Goal: Information Seeking & Learning: Learn about a topic

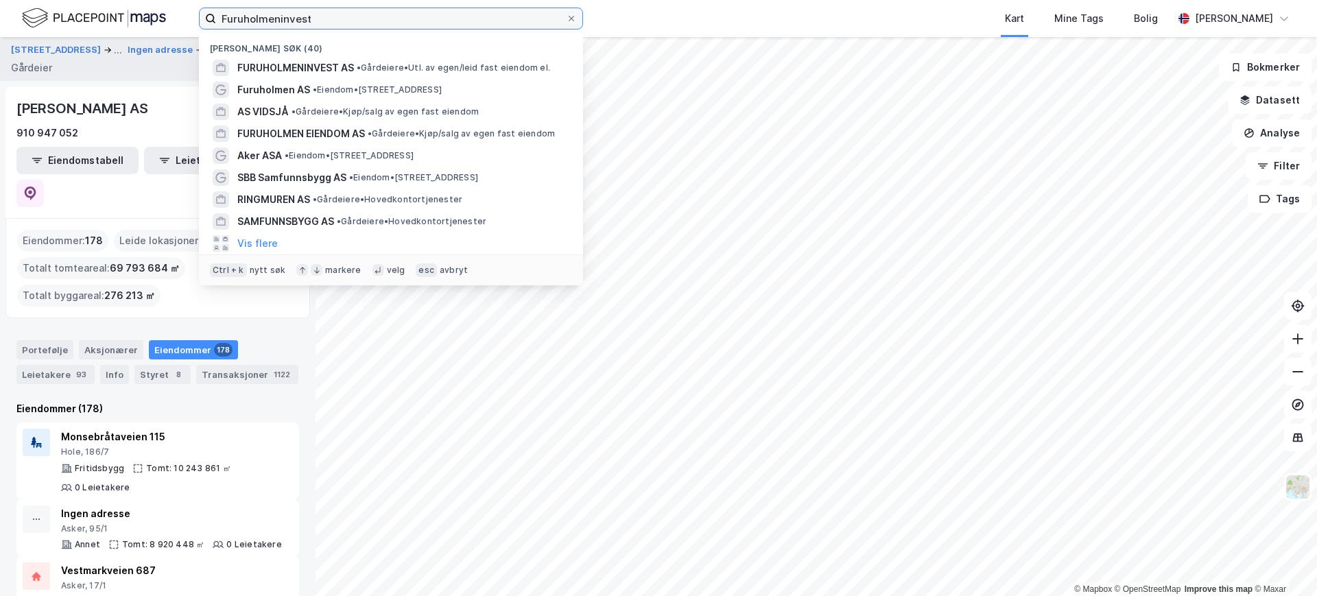
click at [307, 19] on input "Furuholmeninvest" at bounding box center [391, 18] width 350 height 21
drag, startPoint x: 346, startPoint y: 18, endPoint x: 193, endPoint y: 15, distance: 153.6
click at [193, 15] on div "Furuholmeninvest Nylige søk (40) FURUHOLMENINVEST AS • Gårdeiere • Utl. av egen…" at bounding box center [658, 18] width 1317 height 37
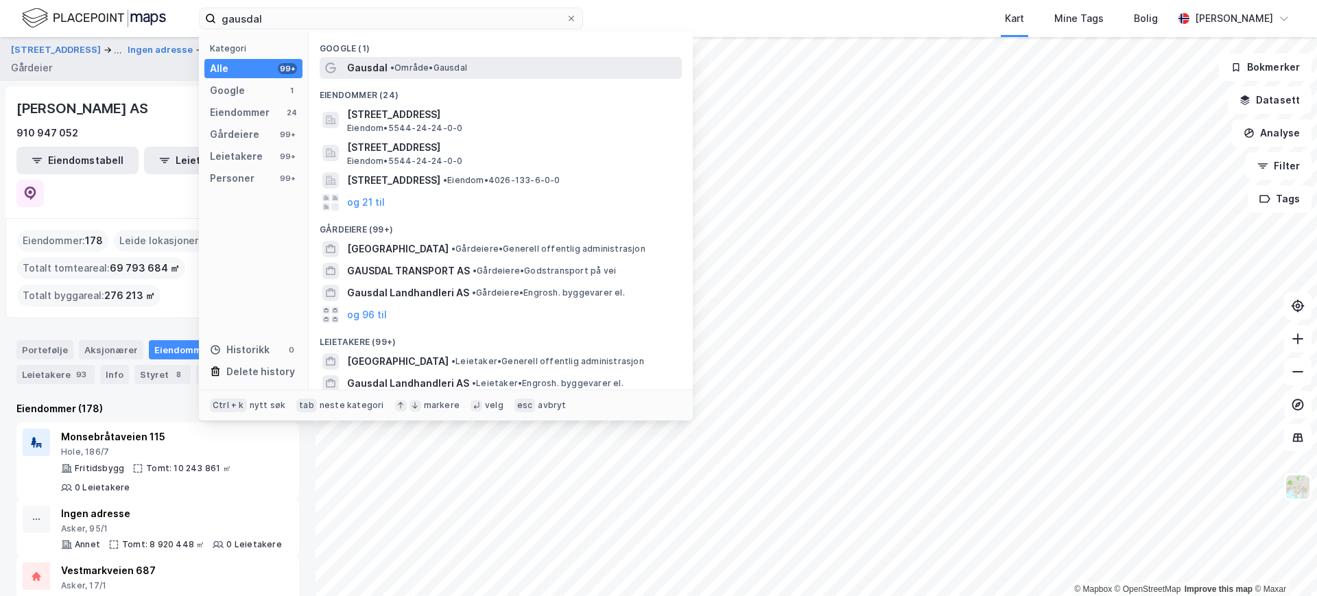
click at [409, 66] on span "• Område • [GEOGRAPHIC_DATA]" at bounding box center [428, 67] width 77 height 11
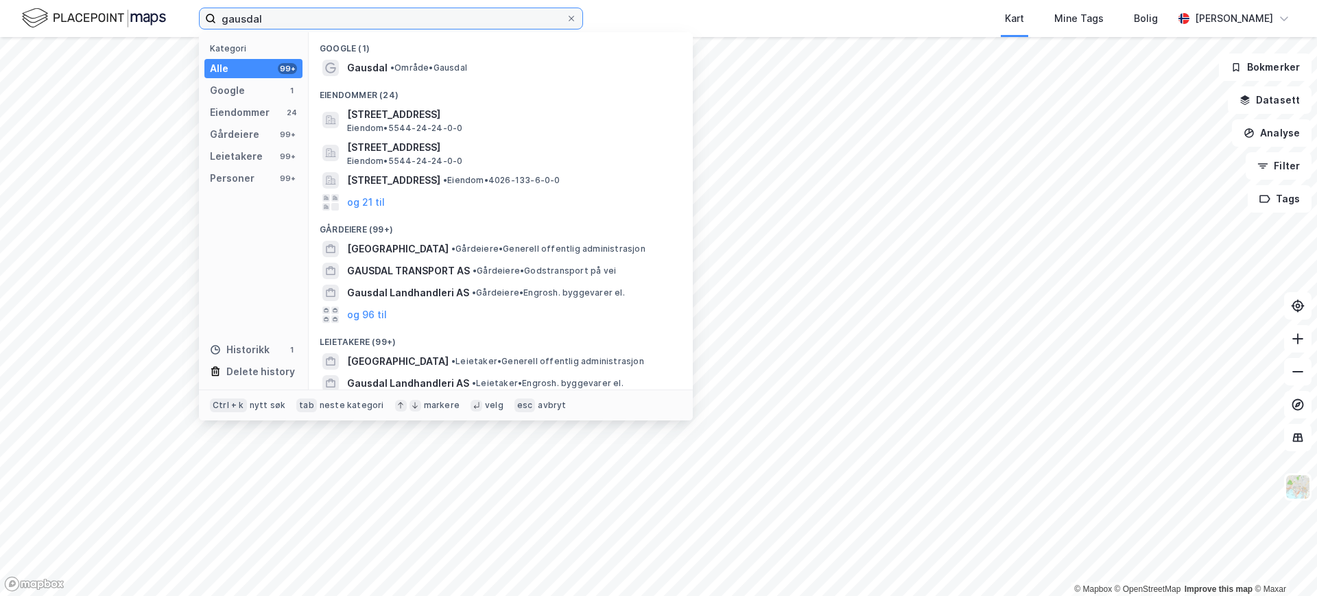
drag, startPoint x: 263, startPoint y: 16, endPoint x: 202, endPoint y: 3, distance: 62.3
click at [205, 17] on label "gausdal" at bounding box center [391, 19] width 384 height 22
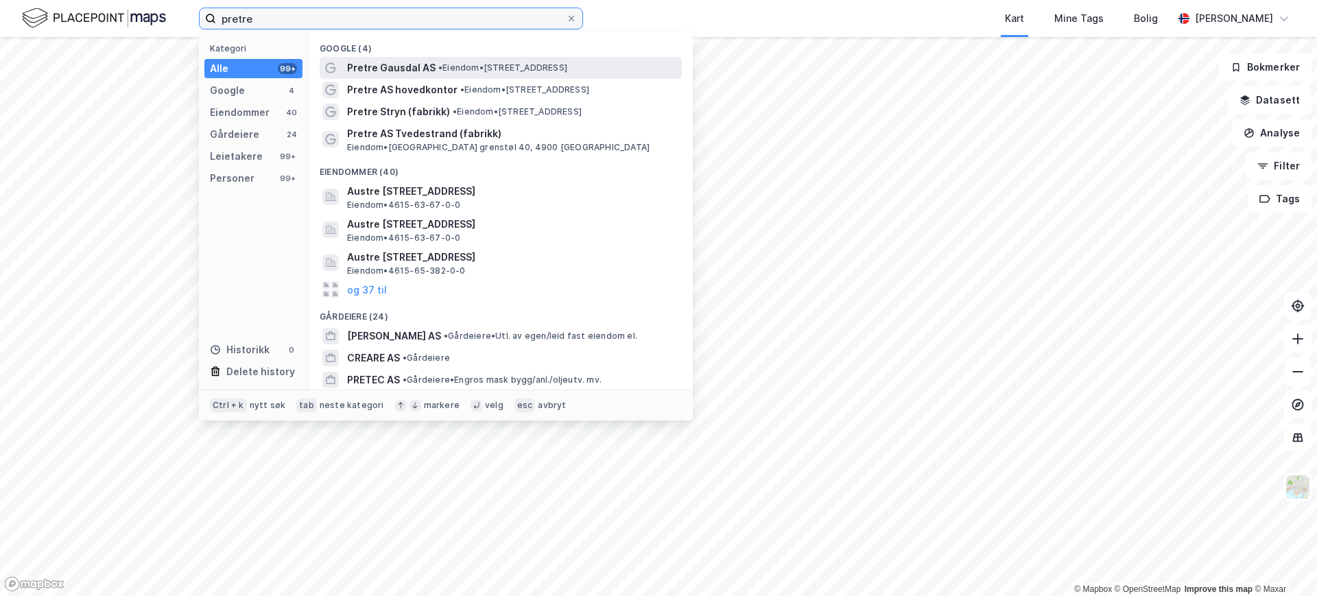
type input "pretre"
click at [406, 62] on span "Pretre Gausdal AS" at bounding box center [391, 68] width 88 height 16
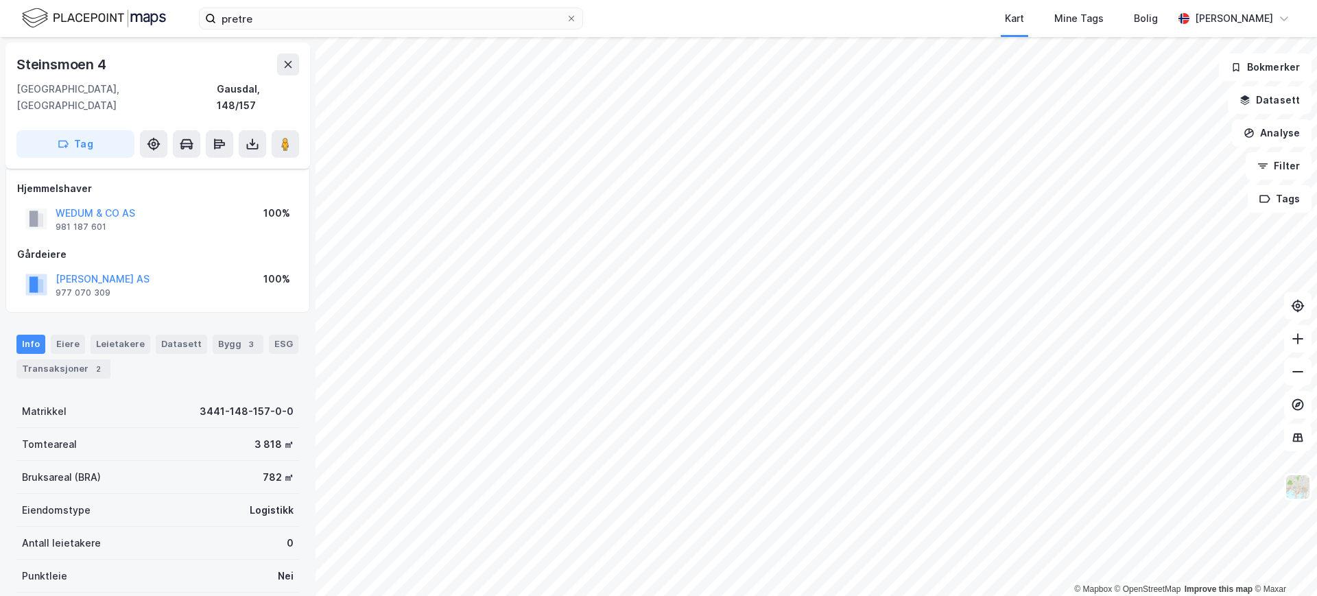
scroll to position [6, 0]
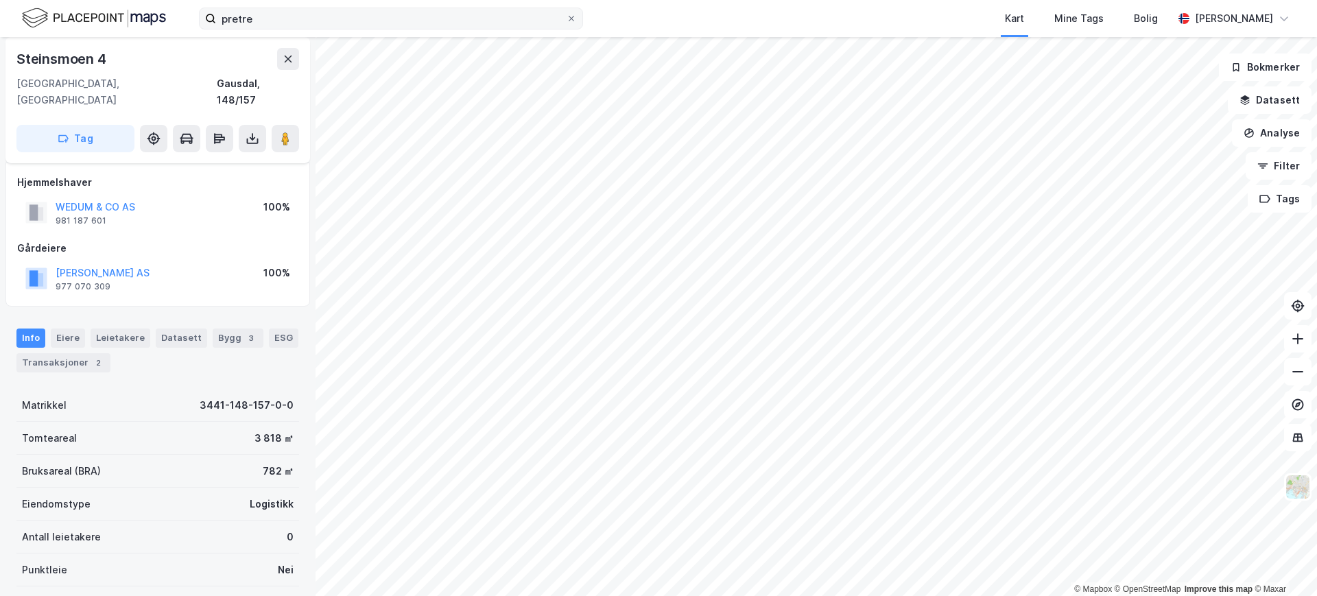
click at [557, 14] on div "pretre Kart Mine Tags Bolig [PERSON_NAME] © Mapbox © OpenStreetMap Improve this…" at bounding box center [658, 298] width 1317 height 596
click at [1303, 376] on icon at bounding box center [1298, 372] width 14 height 14
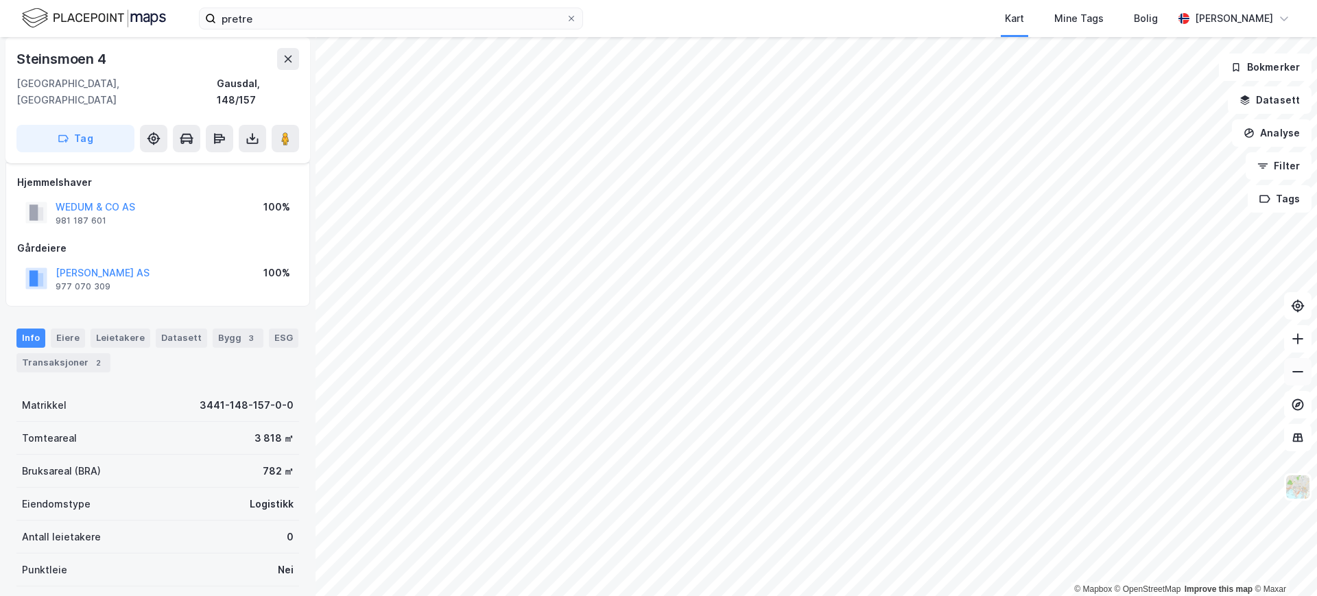
click at [1303, 376] on icon at bounding box center [1298, 372] width 14 height 14
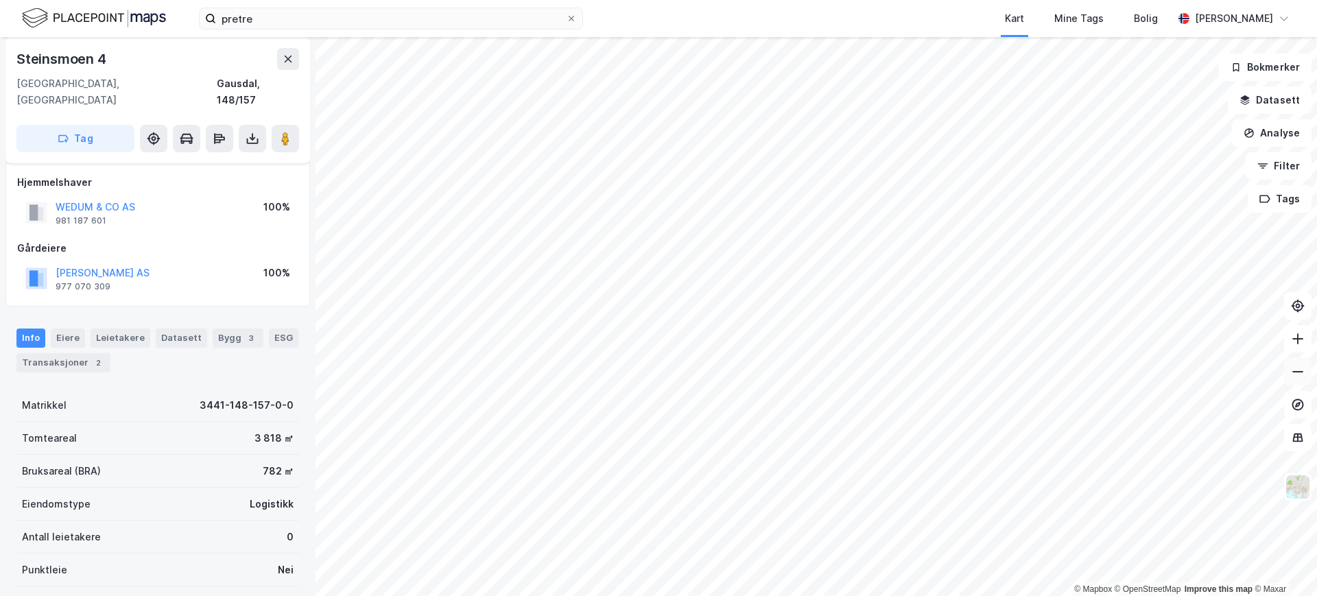
click at [1303, 374] on icon at bounding box center [1298, 372] width 14 height 14
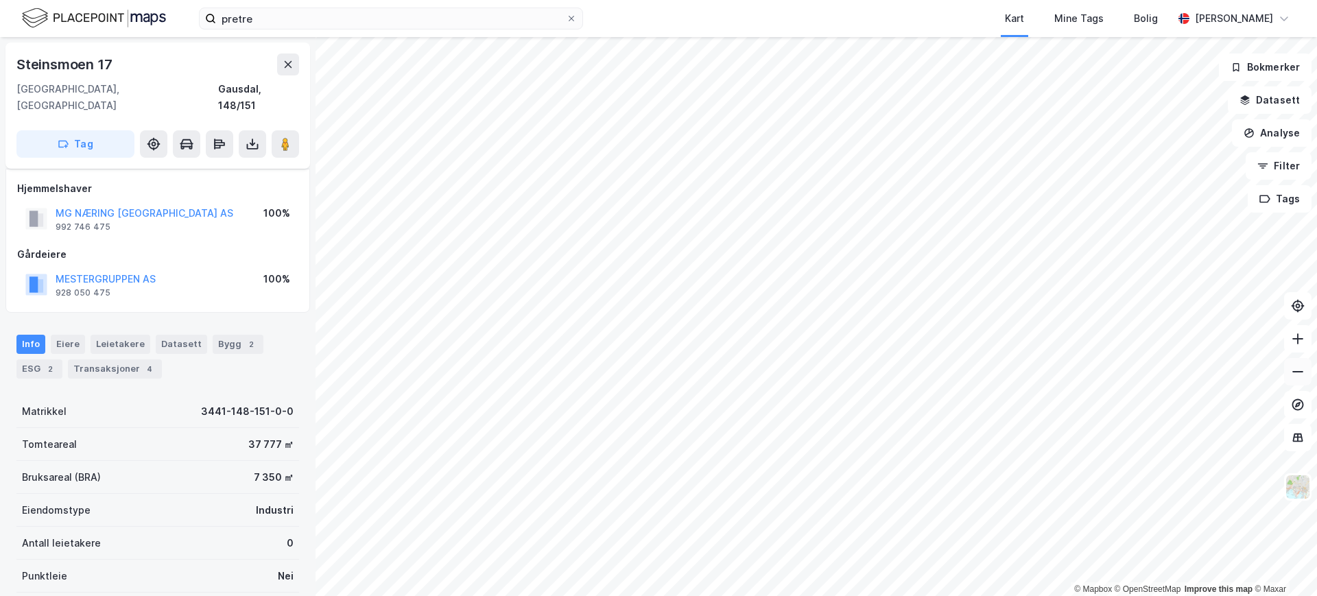
scroll to position [6, 0]
